Goal: Use online tool/utility: Utilize a website feature to perform a specific function

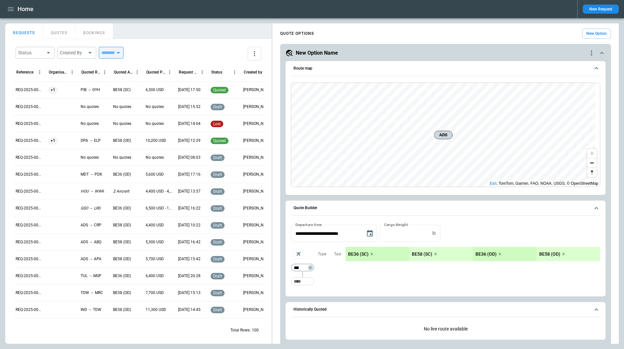
click at [304, 266] on input "***" at bounding box center [301, 267] width 18 height 7
click at [296, 282] on input "Too short" at bounding box center [302, 281] width 21 height 12
type input "***"
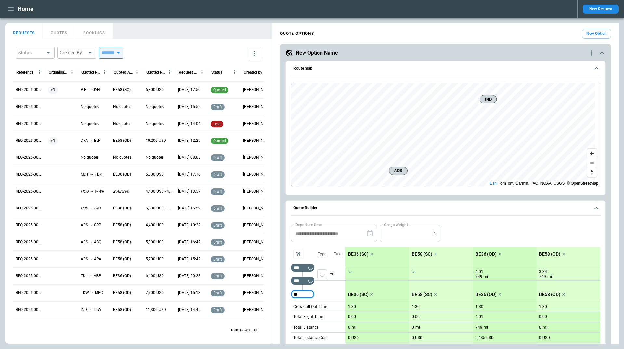
type input "*"
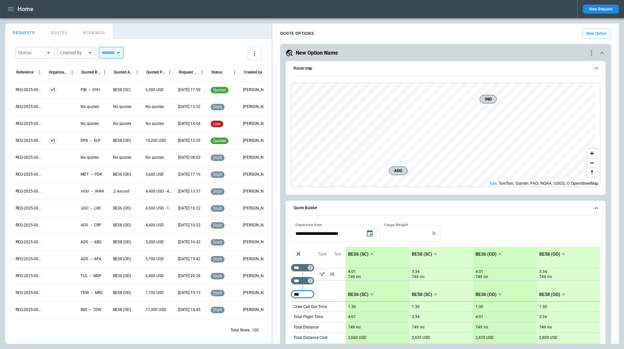
type input "***"
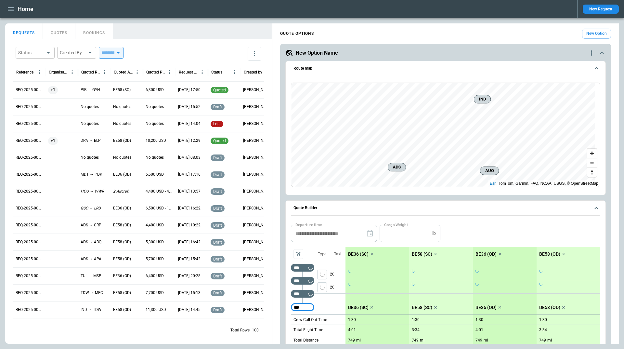
type input "***"
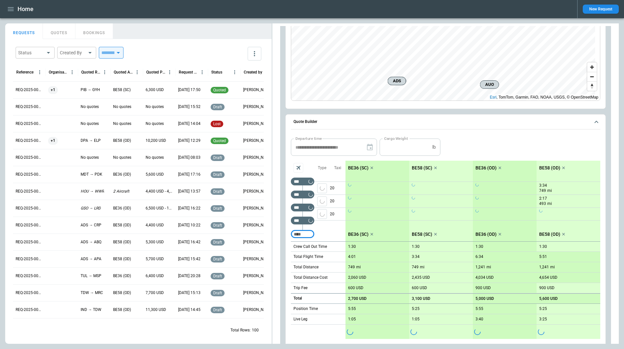
scroll to position [98, 0]
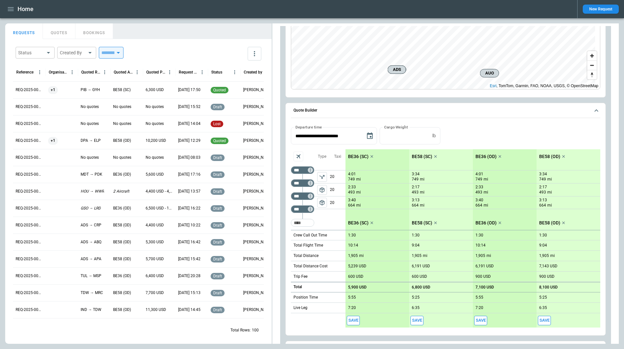
click at [349, 235] on p "1:30" at bounding box center [352, 235] width 8 height 5
type input "****"
click at [321, 201] on span "package_2" at bounding box center [322, 202] width 7 height 7
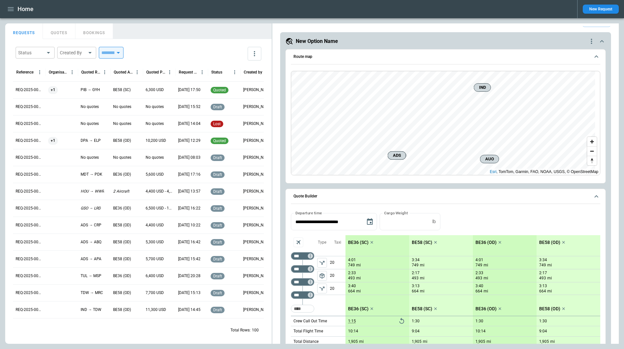
scroll to position [11, 0]
click at [593, 198] on icon "scrollable content" at bounding box center [597, 197] width 8 height 8
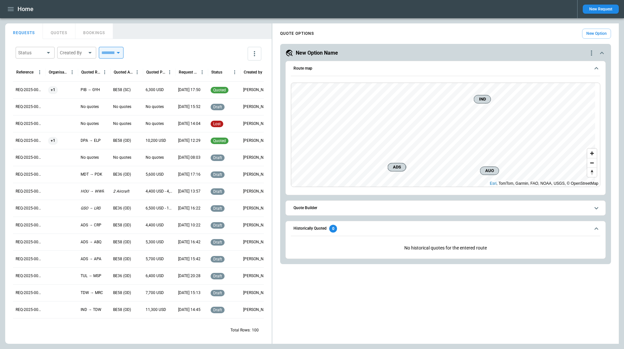
scroll to position [0, 0]
click at [587, 33] on button "New Option" at bounding box center [596, 34] width 29 height 10
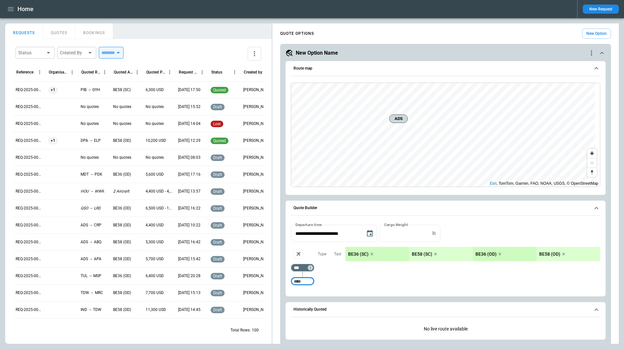
click at [299, 281] on input "Too short" at bounding box center [302, 281] width 21 height 12
type input "***"
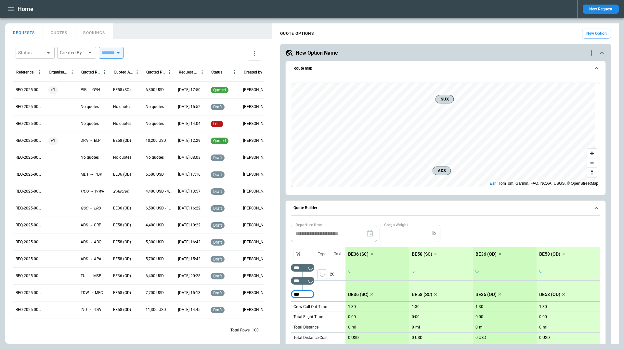
type input "***"
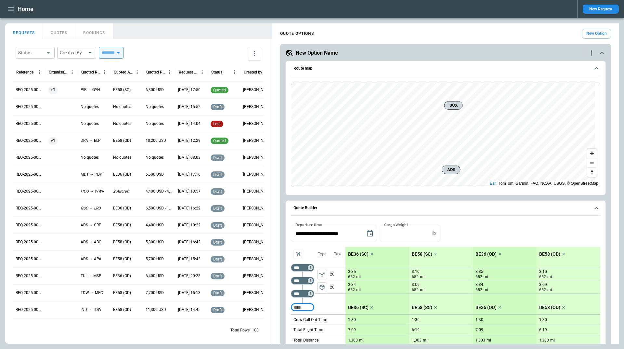
click at [593, 211] on icon "scrollable content" at bounding box center [597, 208] width 8 height 8
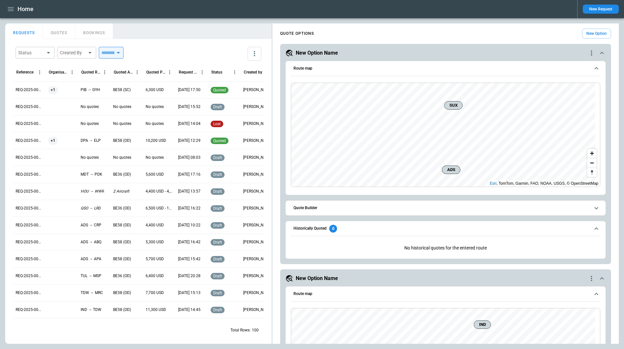
click at [593, 207] on icon "scrollable content" at bounding box center [597, 208] width 8 height 8
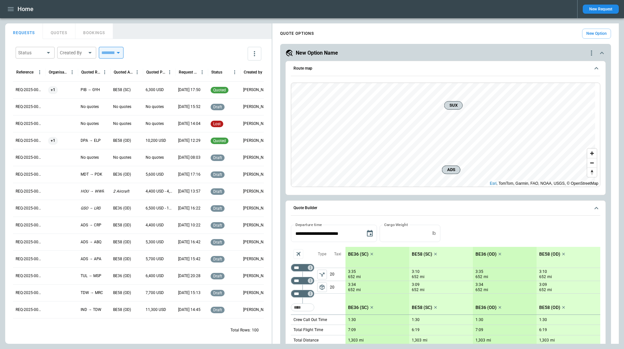
scroll to position [130, 0]
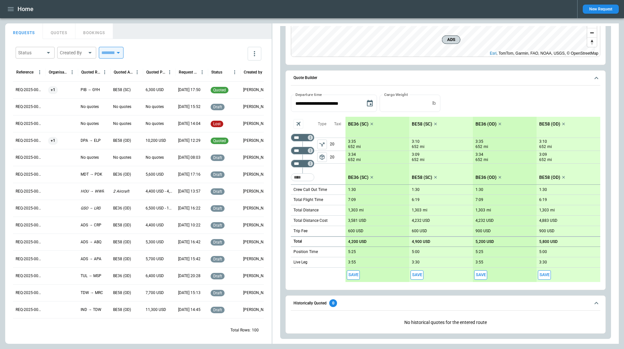
click at [595, 300] on icon "scrollable content" at bounding box center [597, 303] width 8 height 8
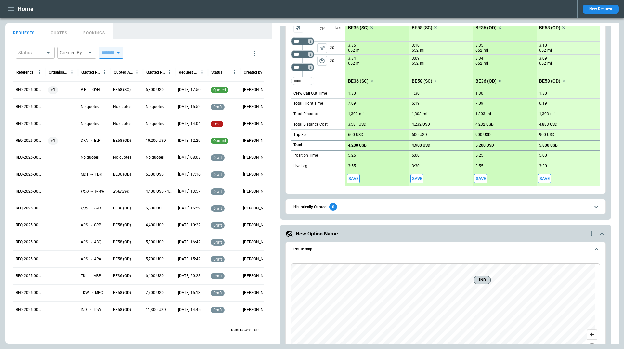
scroll to position [228, 0]
click at [588, 232] on icon "quote-option-actions" at bounding box center [592, 233] width 8 height 8
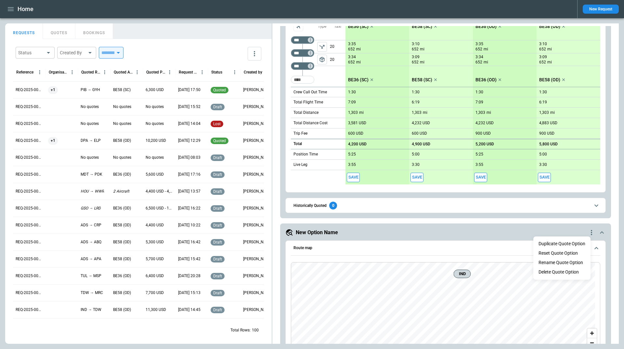
click at [562, 272] on li "Delete Quote Option" at bounding box center [561, 271] width 57 height 9
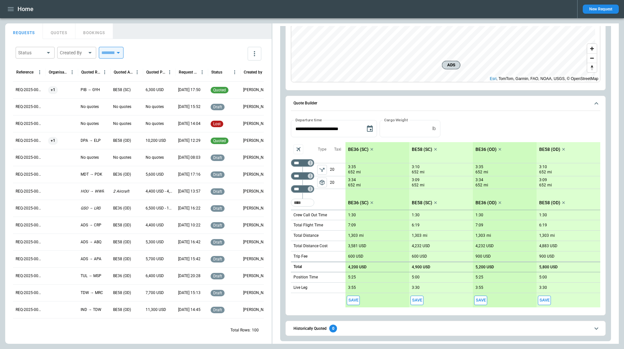
scroll to position [105, 0]
click at [593, 102] on icon "scrollable content" at bounding box center [597, 103] width 8 height 8
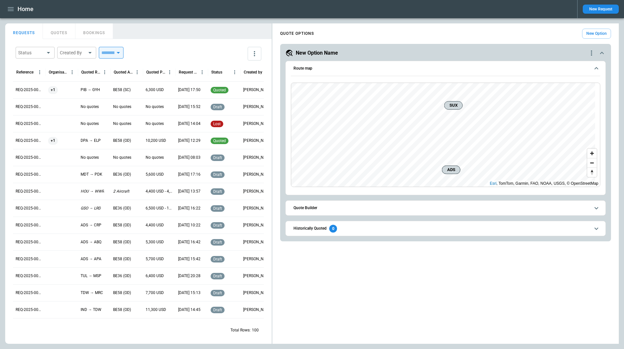
scroll to position [0, 0]
click at [597, 226] on icon "scrollable content" at bounding box center [597, 229] width 8 height 8
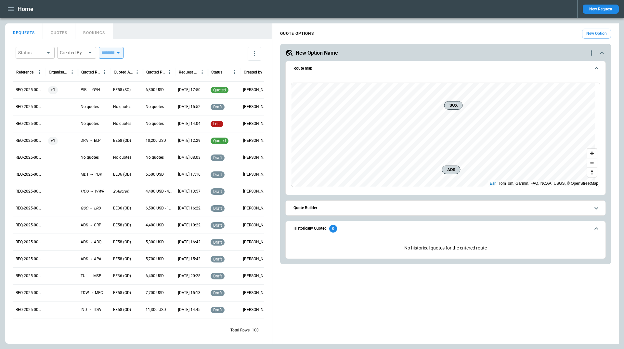
click at [595, 229] on icon "scrollable content" at bounding box center [597, 228] width 4 height 2
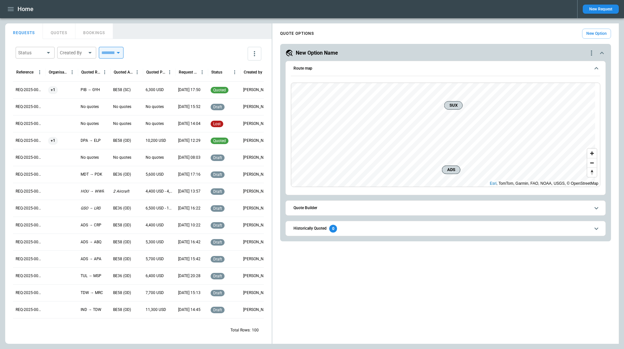
click at [596, 209] on icon "scrollable content" at bounding box center [597, 208] width 8 height 8
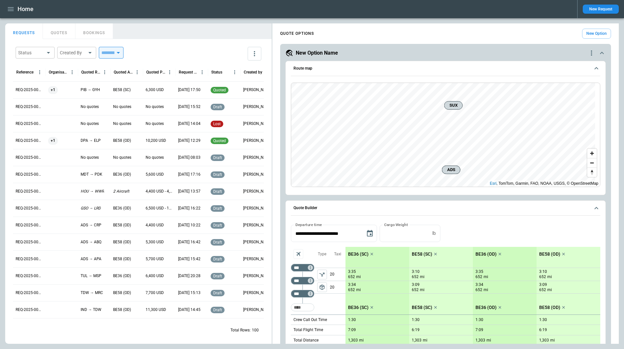
click at [595, 208] on icon "scrollable content" at bounding box center [597, 208] width 4 height 2
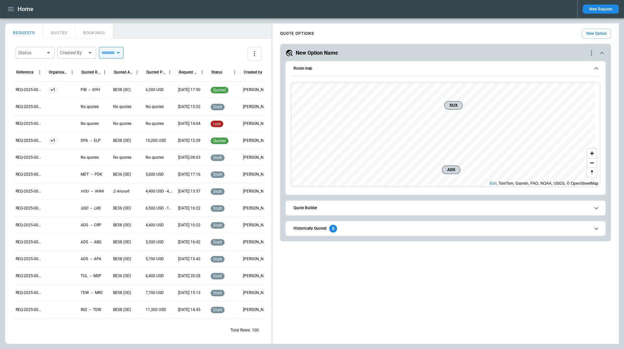
click at [594, 206] on icon "scrollable content" at bounding box center [597, 208] width 8 height 8
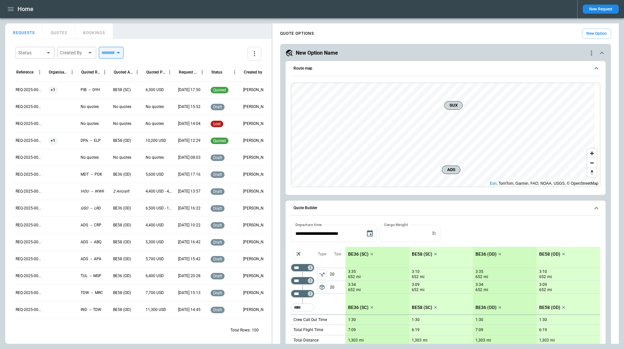
click at [598, 51] on icon "scrollable content" at bounding box center [602, 53] width 8 height 8
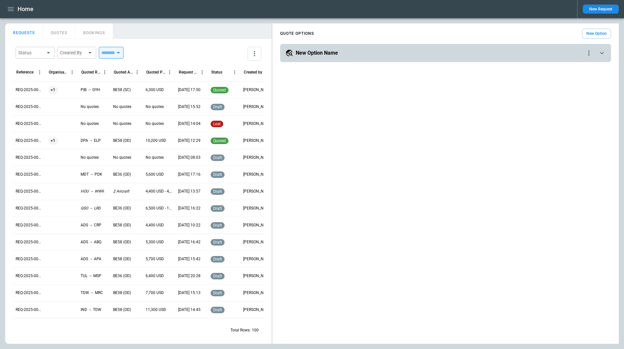
click at [600, 52] on icon "scrollable content" at bounding box center [602, 53] width 8 height 8
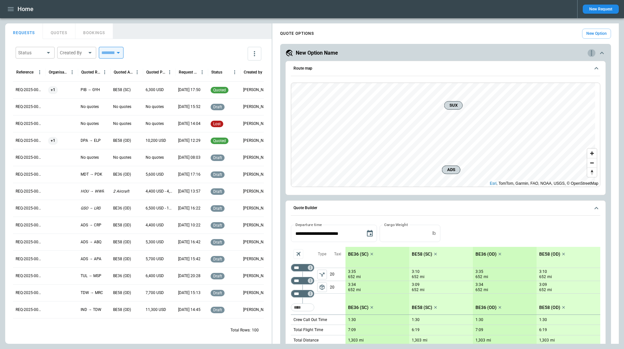
click at [588, 53] on icon "quote-option-actions" at bounding box center [592, 53] width 8 height 8
click at [564, 93] on li "Delete Quote Option" at bounding box center [561, 92] width 57 height 9
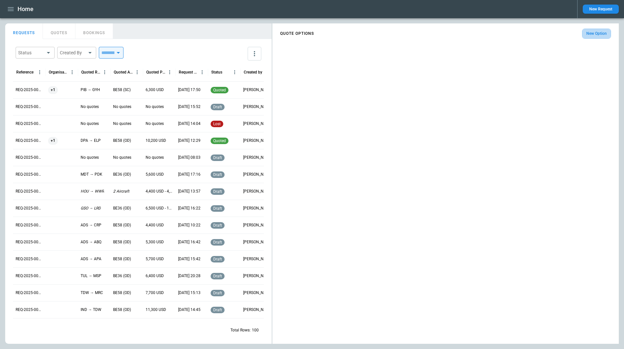
click at [590, 34] on button "New Option" at bounding box center [596, 34] width 29 height 10
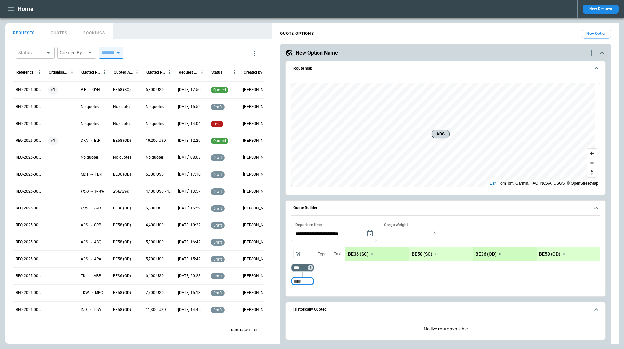
scroll to position [4, 0]
